Goal: Task Accomplishment & Management: Manage account settings

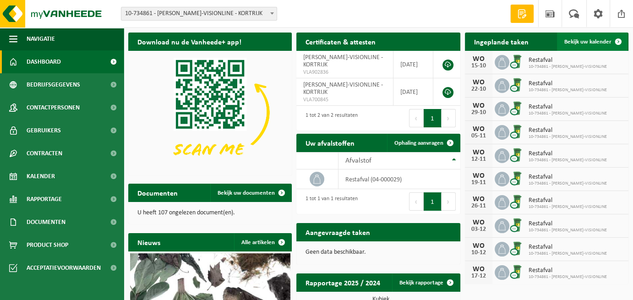
click at [588, 42] on span "Bekijk uw kalender" at bounding box center [587, 42] width 47 height 6
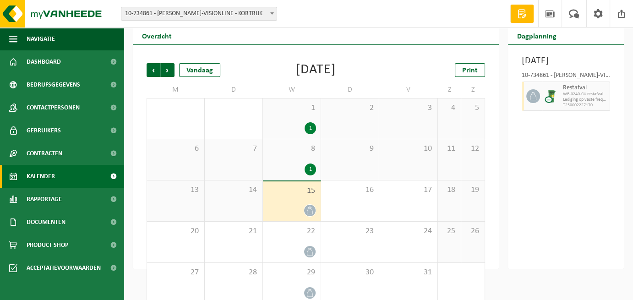
scroll to position [39, 0]
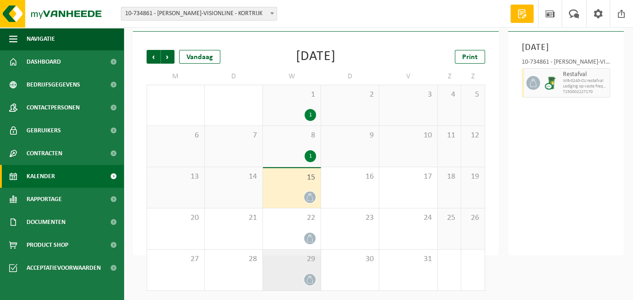
click at [296, 268] on div "29" at bounding box center [292, 270] width 58 height 41
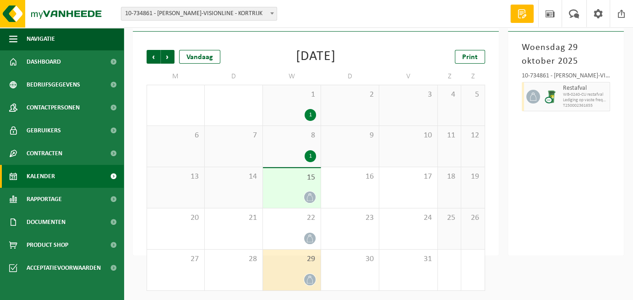
click at [311, 277] on icon at bounding box center [310, 280] width 8 height 8
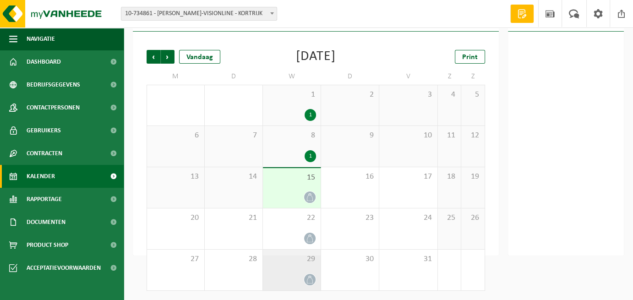
click at [308, 277] on icon at bounding box center [310, 280] width 8 height 8
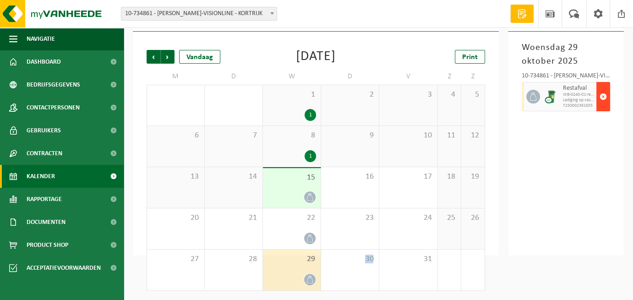
click at [602, 97] on span "button" at bounding box center [602, 96] width 7 height 18
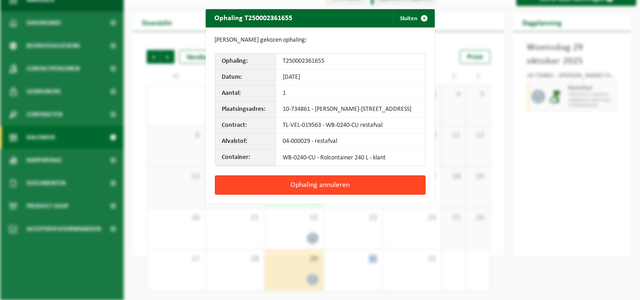
click at [305, 188] on button "Ophaling annuleren" at bounding box center [320, 184] width 211 height 19
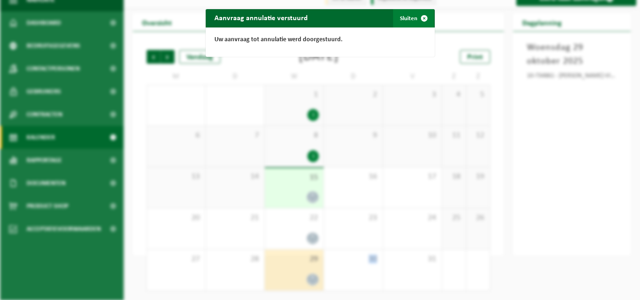
click at [404, 19] on button "Sluiten" at bounding box center [413, 18] width 41 height 18
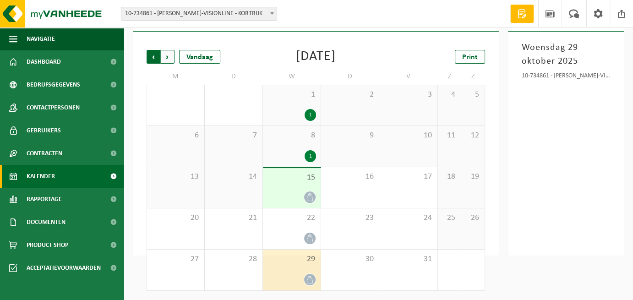
click at [167, 57] on span "Volgende" at bounding box center [168, 57] width 14 height 14
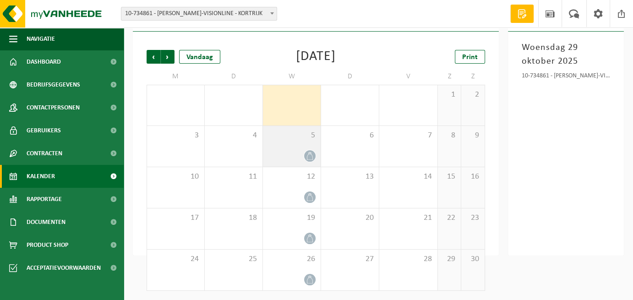
click at [310, 155] on icon at bounding box center [310, 156] width 8 height 8
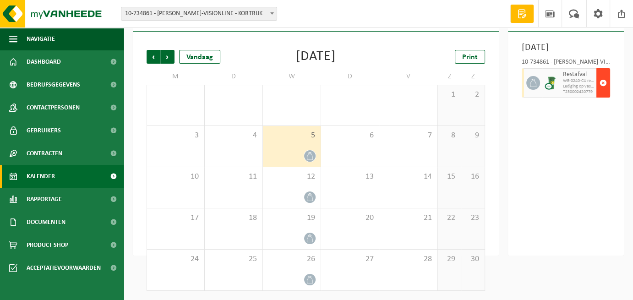
click at [604, 92] on span "button" at bounding box center [602, 83] width 7 height 18
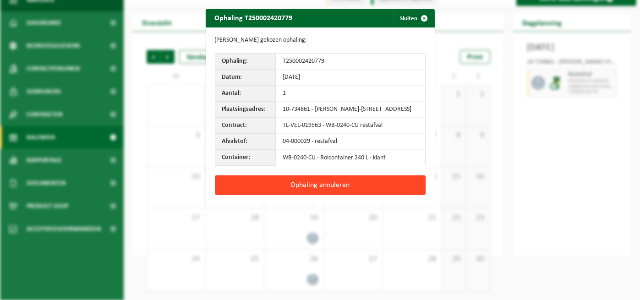
click at [301, 190] on button "Ophaling annuleren" at bounding box center [320, 184] width 211 height 19
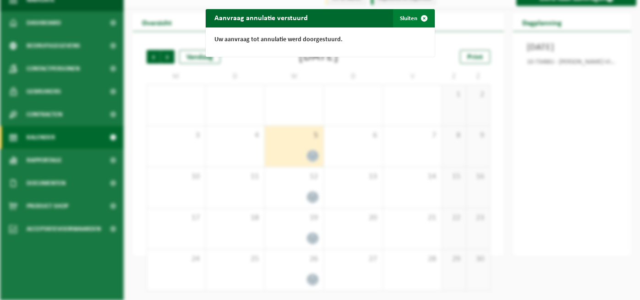
click at [408, 20] on button "Sluiten" at bounding box center [413, 18] width 41 height 18
